Goal: Complete application form

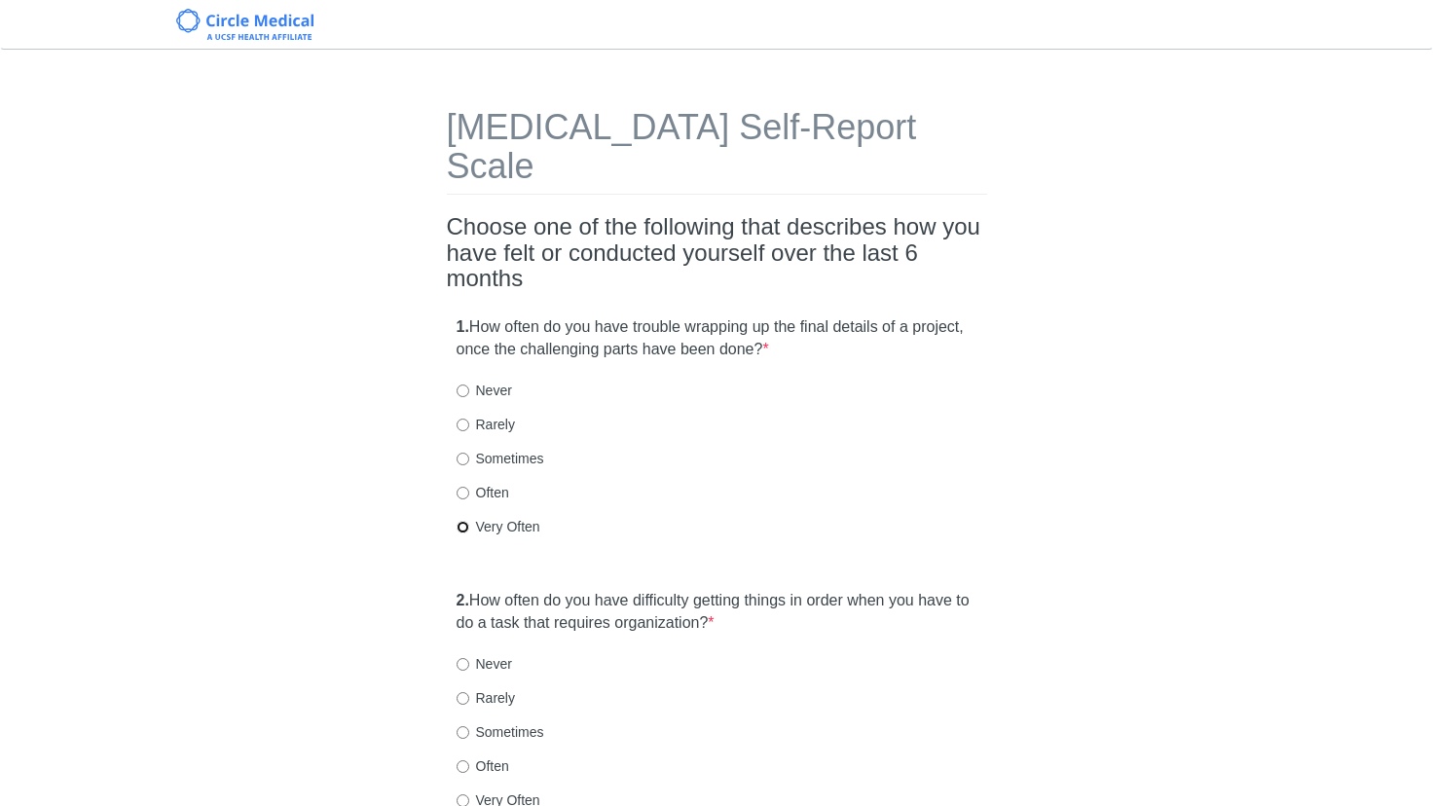
click at [466, 521] on input "Very Often" at bounding box center [463, 527] width 13 height 13
radio input "true"
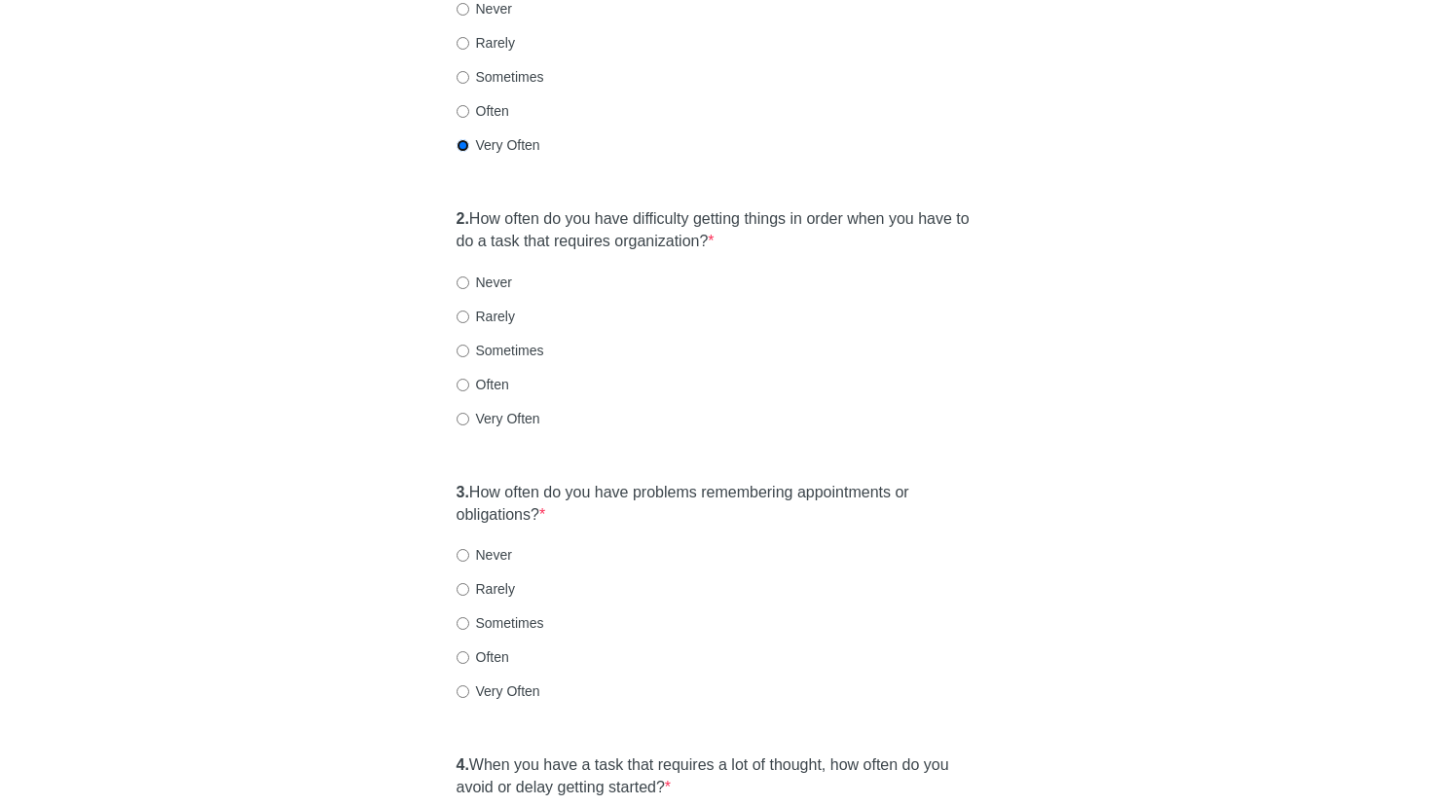
scroll to position [384, 0]
click at [461, 343] on input "Sometimes" at bounding box center [463, 349] width 13 height 13
radio input "true"
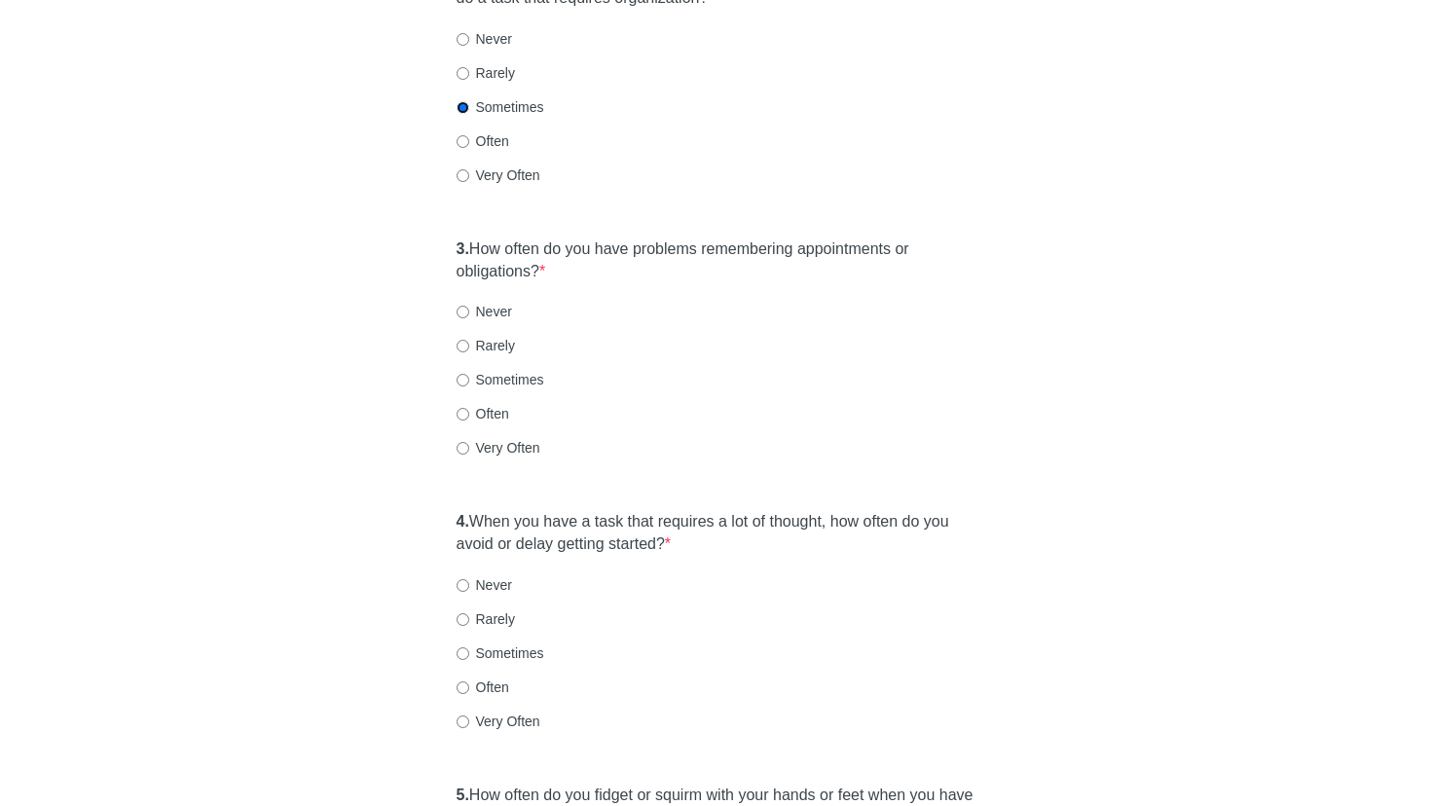
scroll to position [645, 0]
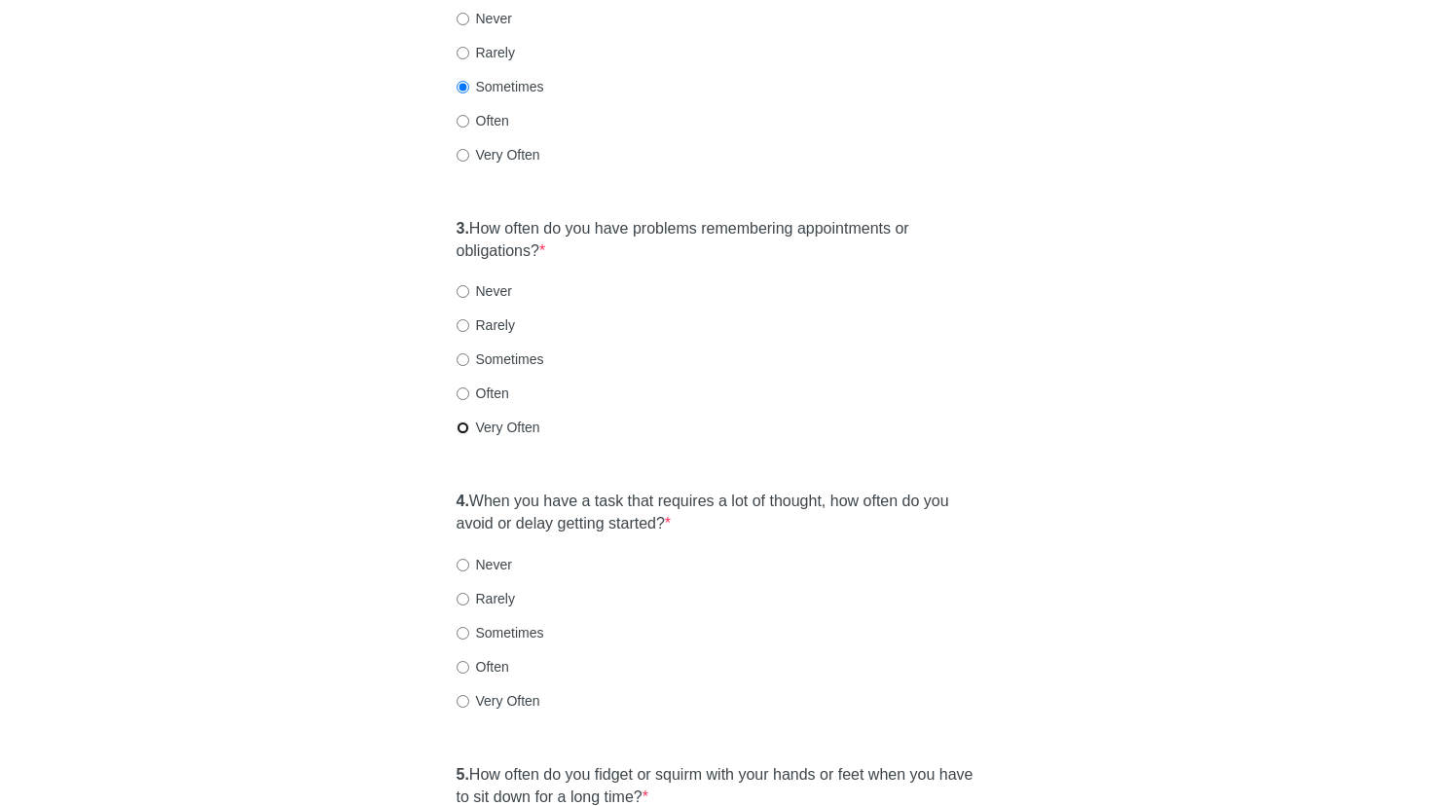
click at [467, 421] on input "Very Often" at bounding box center [463, 427] width 13 height 13
radio input "true"
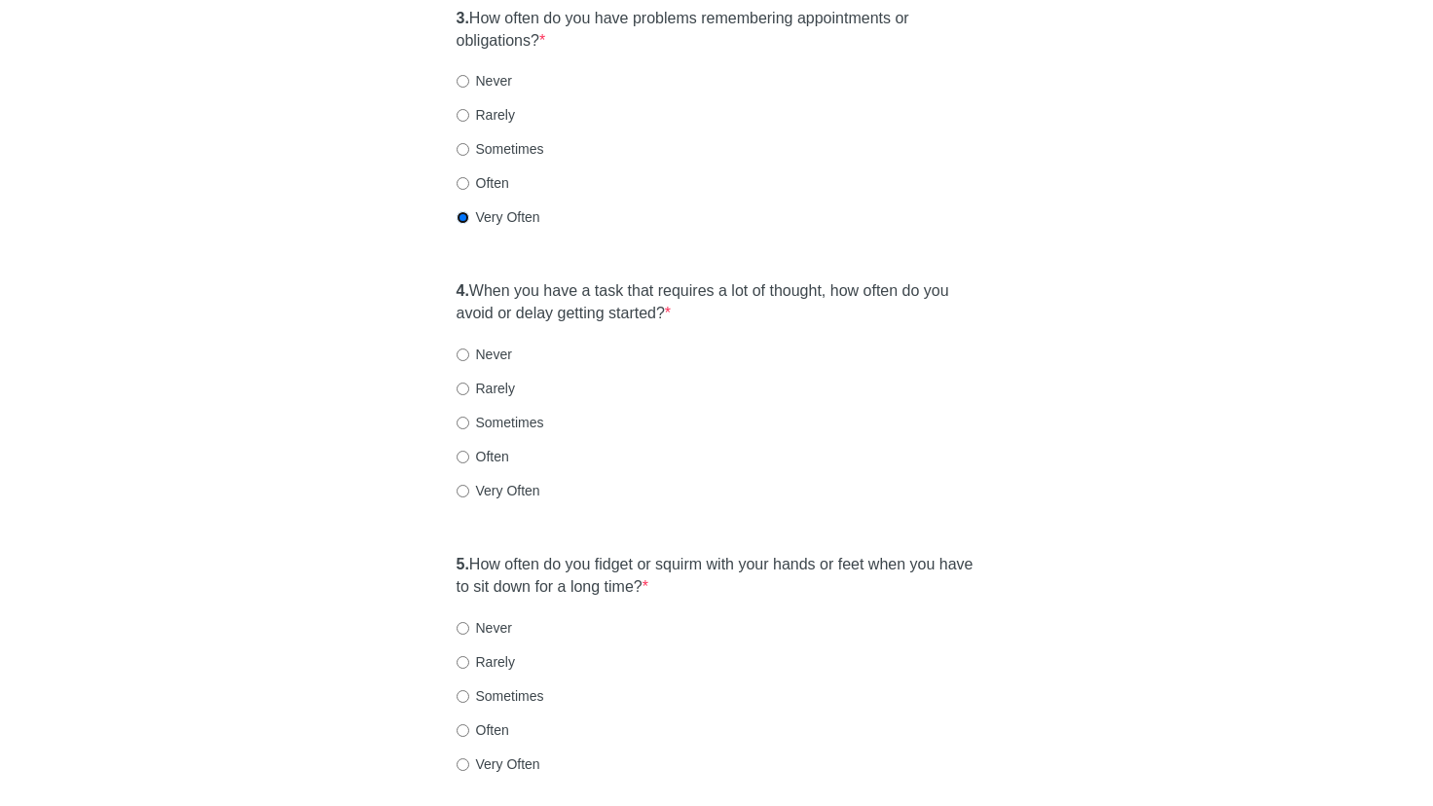
scroll to position [858, 0]
click at [463, 380] on input "Rarely" at bounding box center [463, 386] width 13 height 13
radio input "true"
click at [462, 755] on input "Very Often" at bounding box center [463, 761] width 13 height 13
radio input "true"
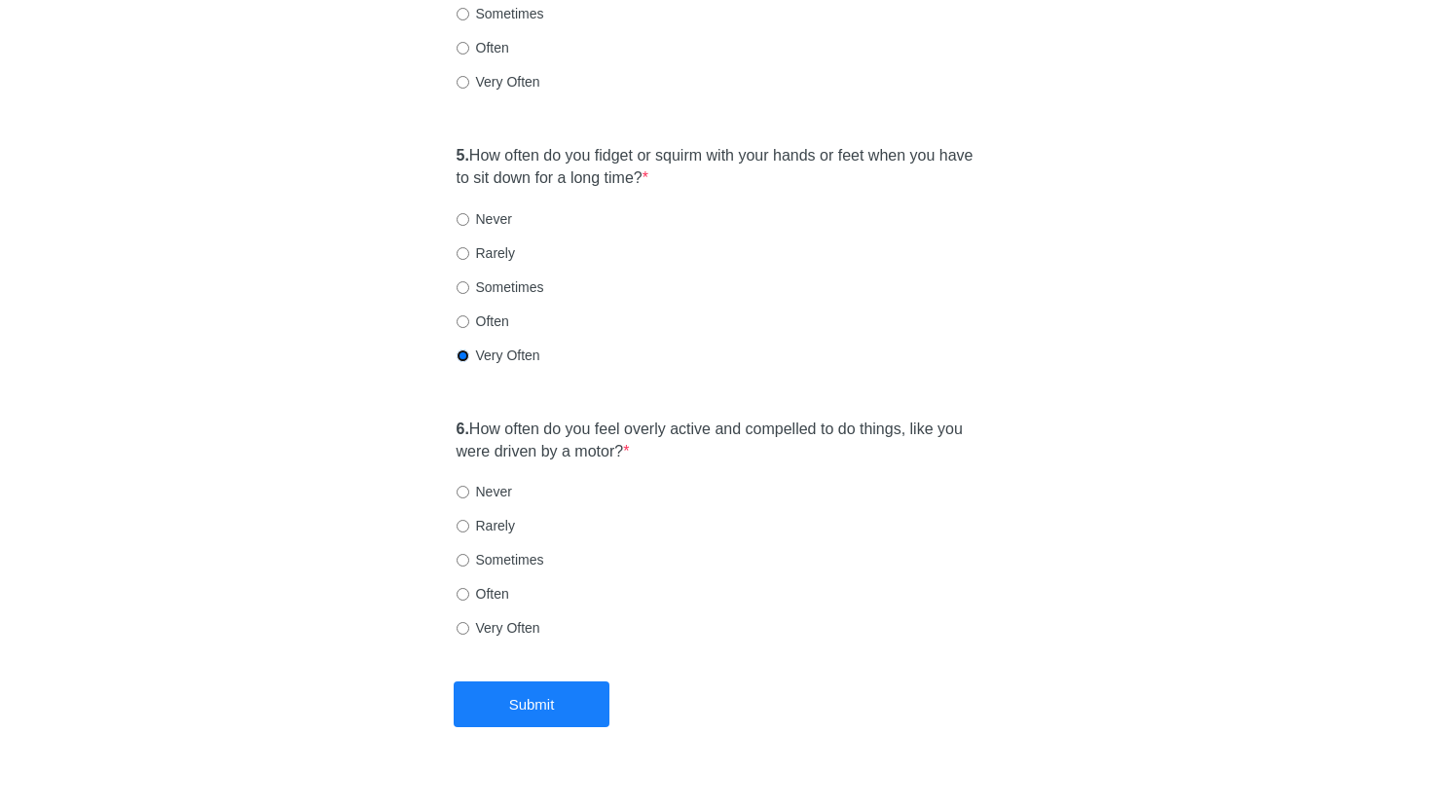
scroll to position [1265, 0]
click at [464, 519] on input "Rarely" at bounding box center [463, 525] width 13 height 13
radio input "true"
click at [461, 519] on input "Rarely" at bounding box center [463, 525] width 13 height 13
click at [464, 553] on input "Sometimes" at bounding box center [463, 559] width 13 height 13
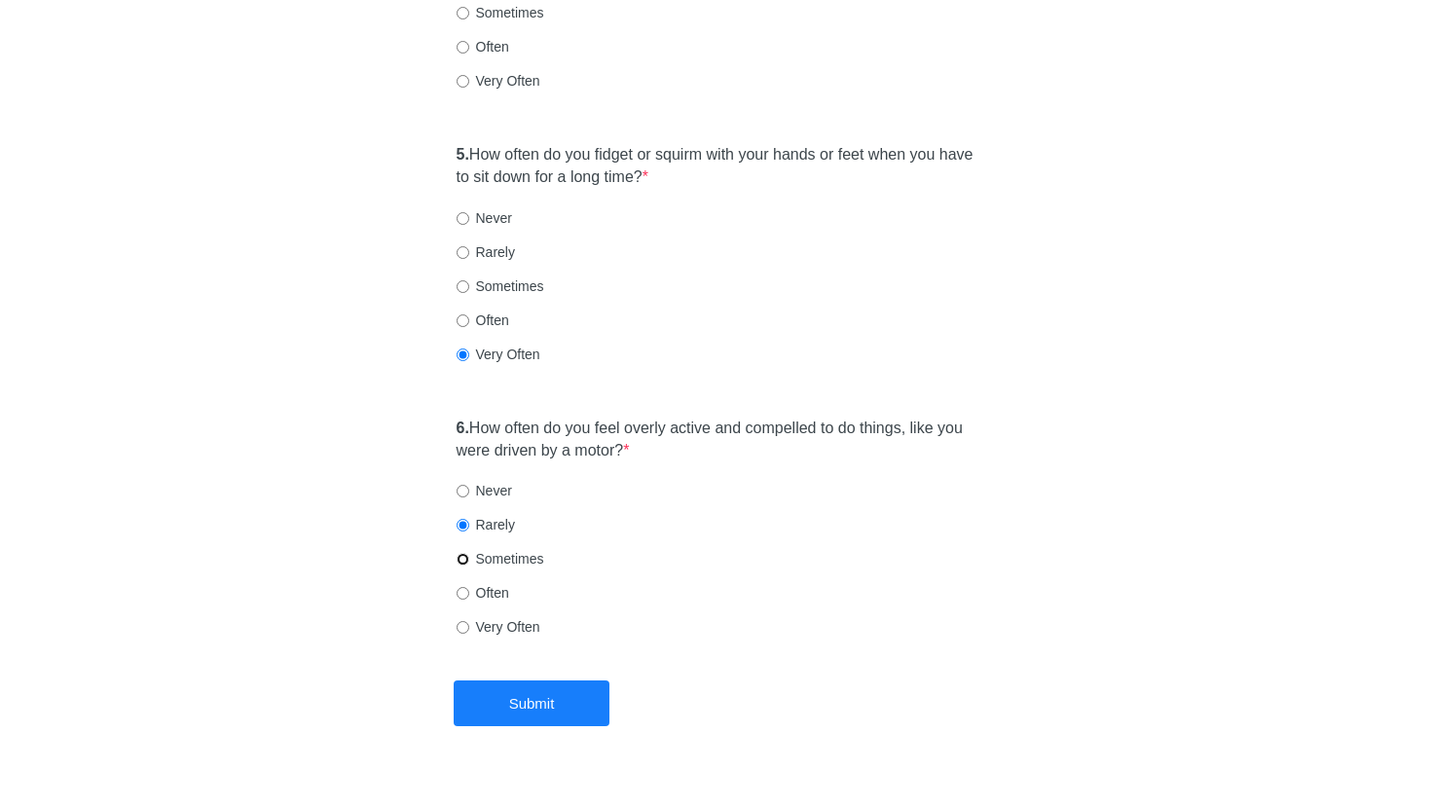
radio input "true"
click at [462, 519] on input "Rarely" at bounding box center [463, 525] width 13 height 13
radio input "true"
click at [524, 680] on button "Submit" at bounding box center [532, 703] width 156 height 46
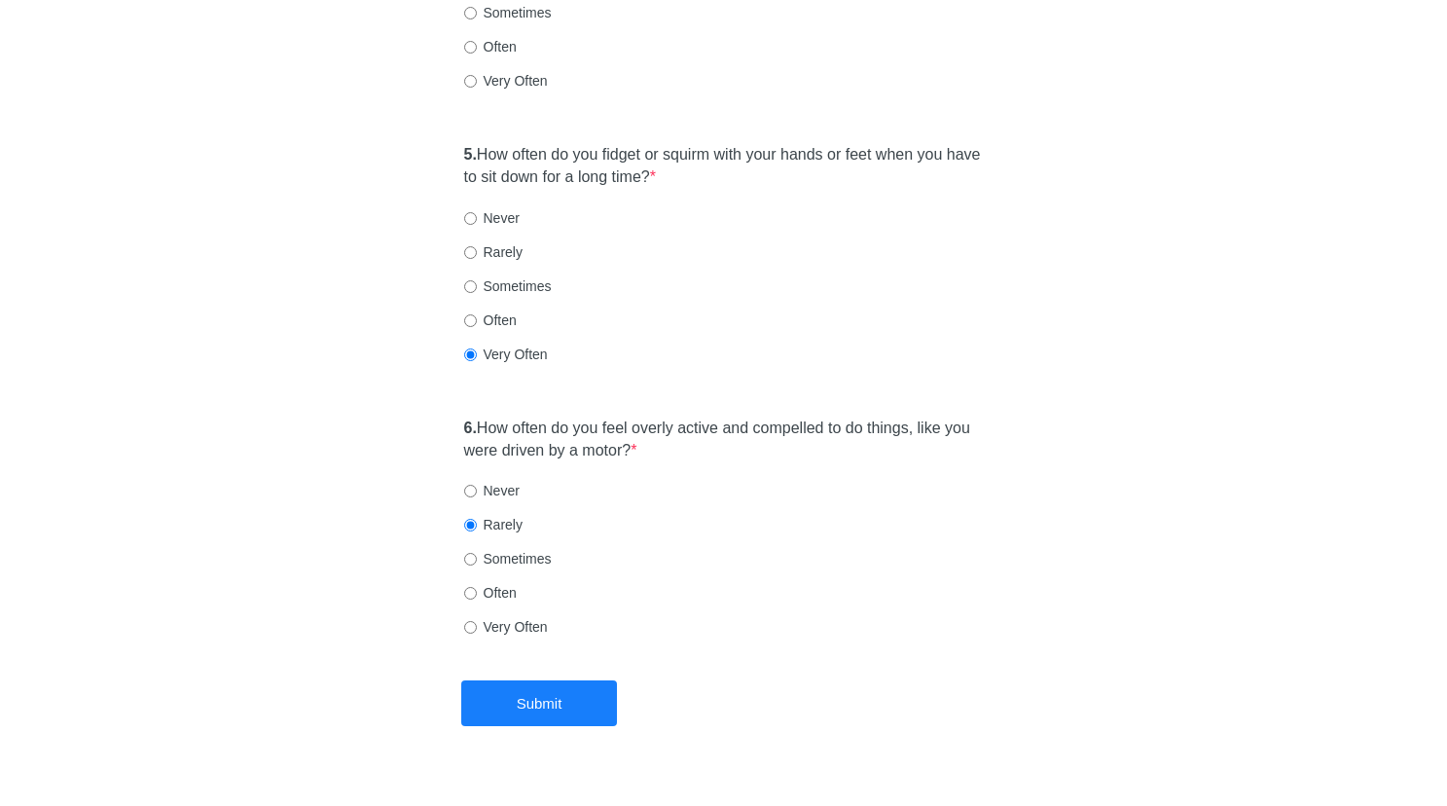
scroll to position [0, 0]
